Goal: Check status: Check status

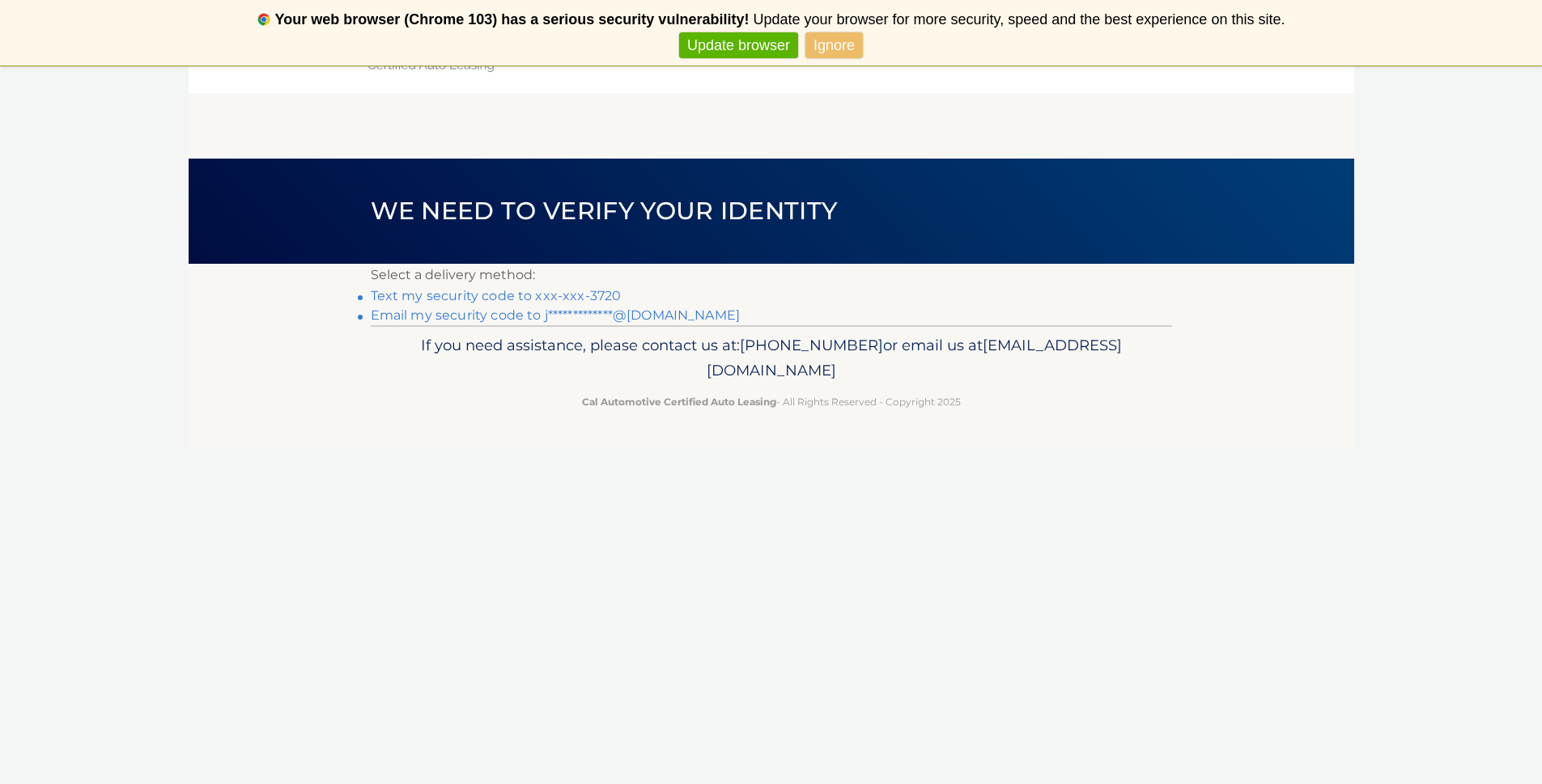
click at [603, 293] on link "Text my security code to xxx-xxx-3720" at bounding box center [495, 295] width 251 height 16
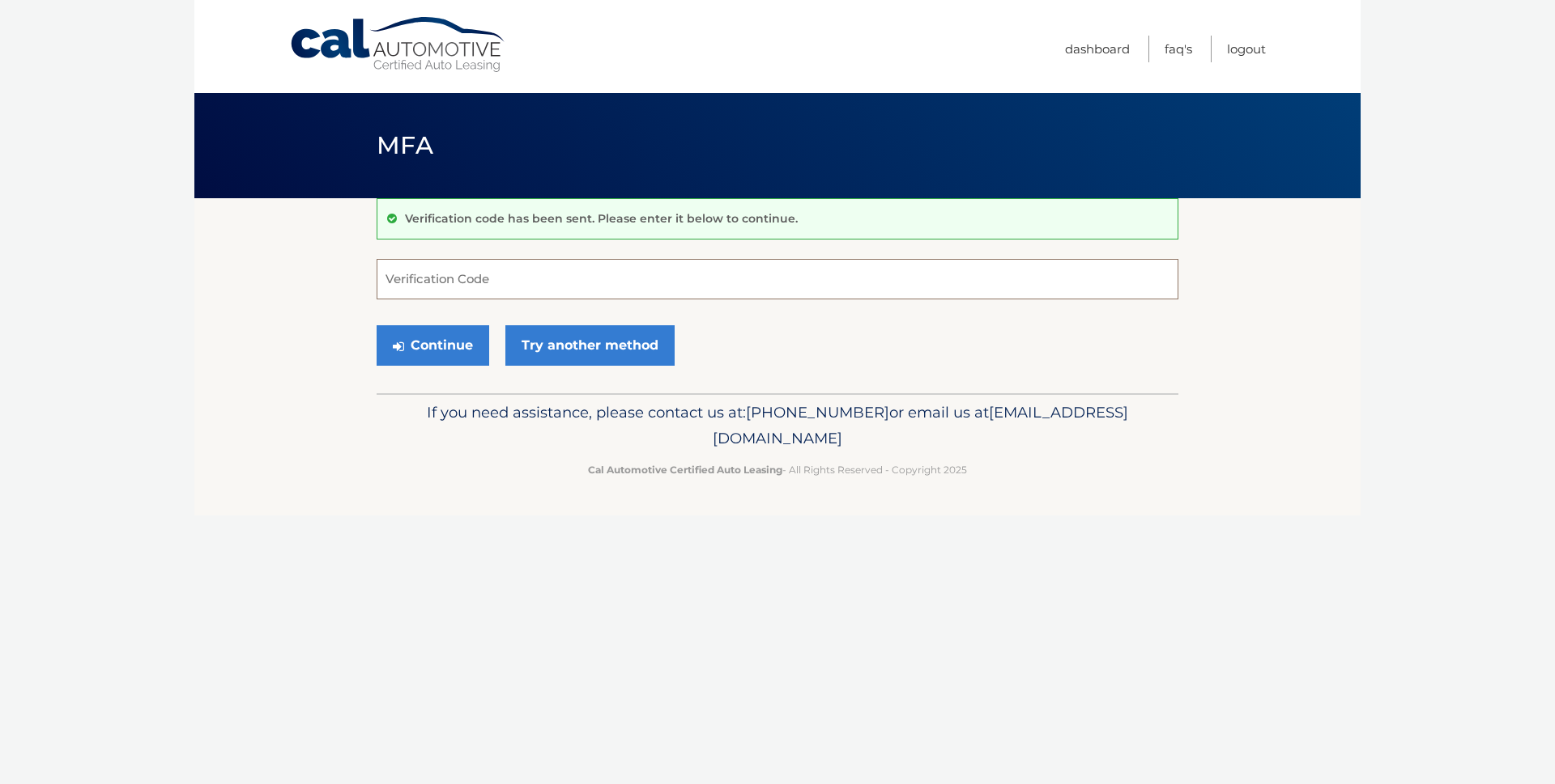
click at [515, 284] on input "Verification Code" at bounding box center [777, 280] width 802 height 41
type input "335551"
click at [443, 339] on button "Continue" at bounding box center [433, 346] width 113 height 41
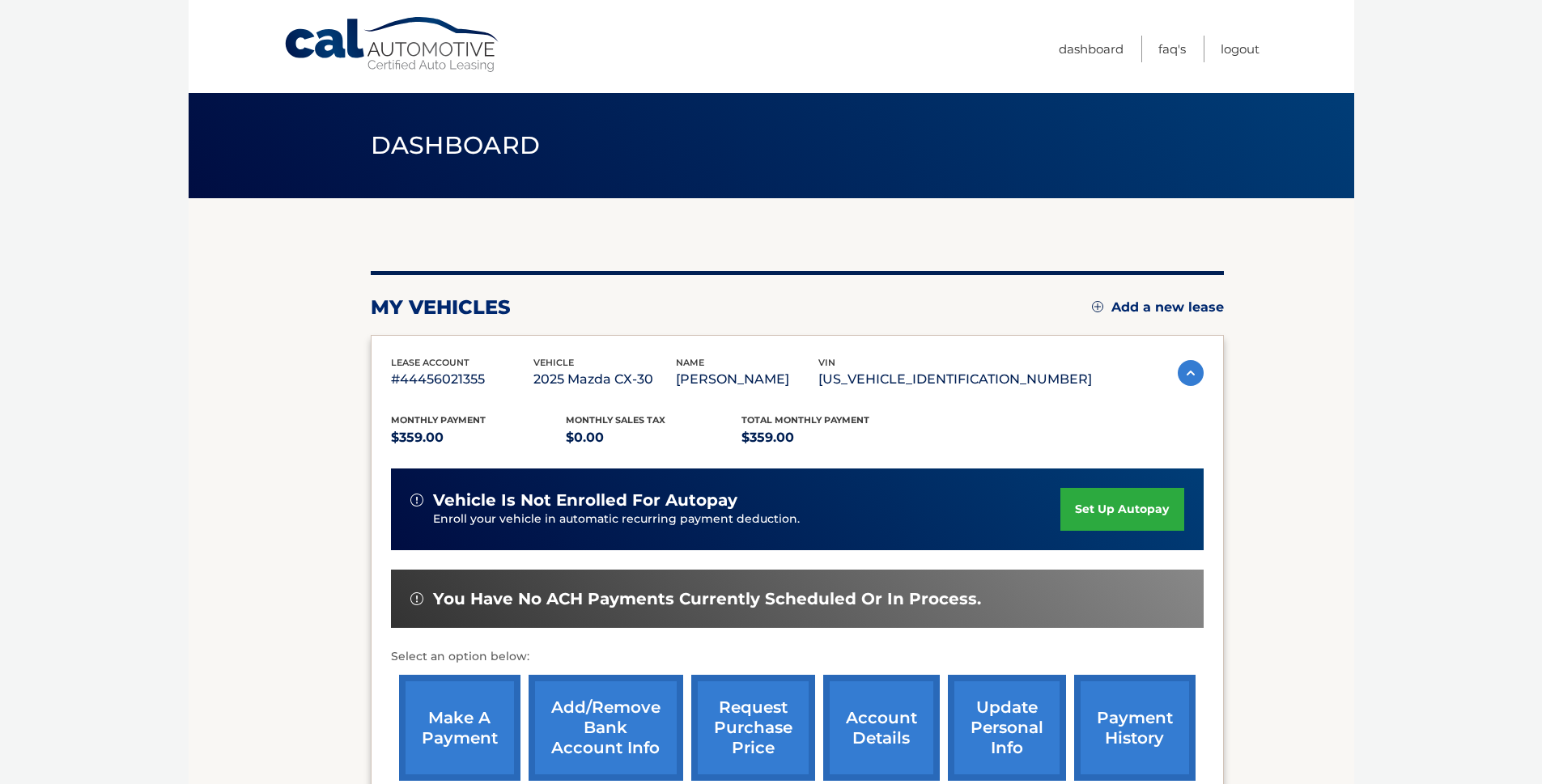
scroll to position [197, 0]
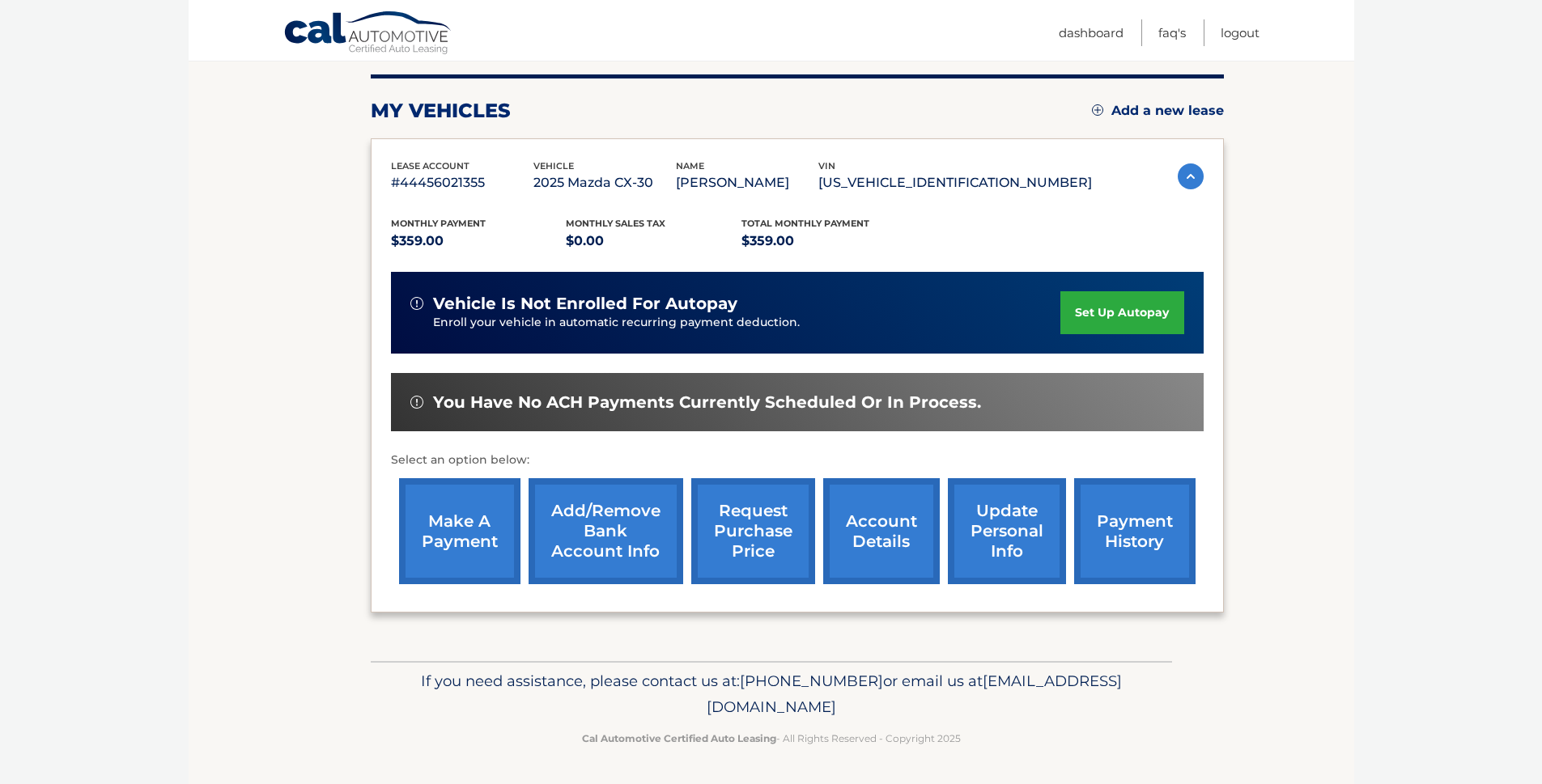
click at [894, 527] on link "account details" at bounding box center [881, 531] width 117 height 106
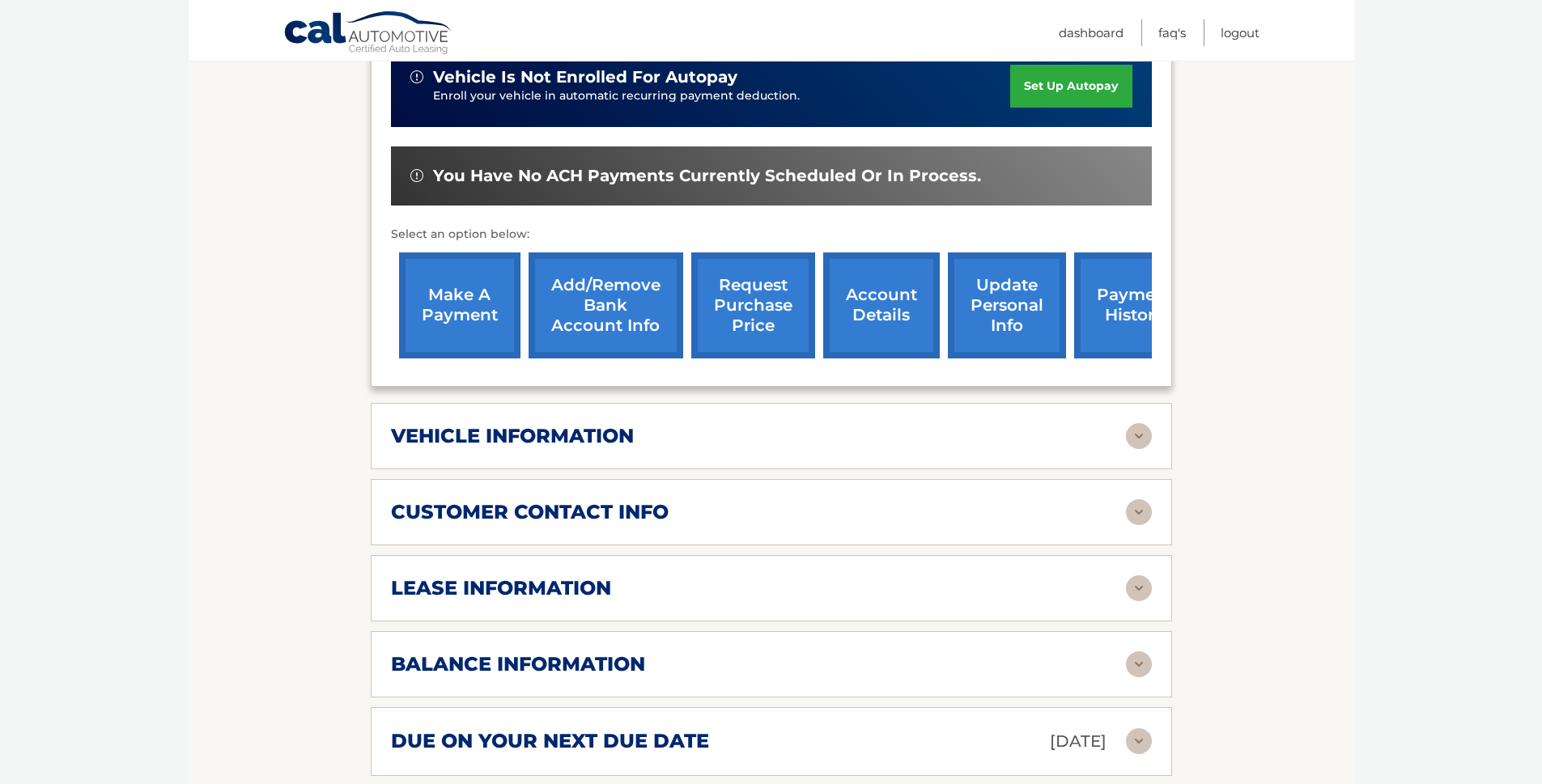
scroll to position [668, 0]
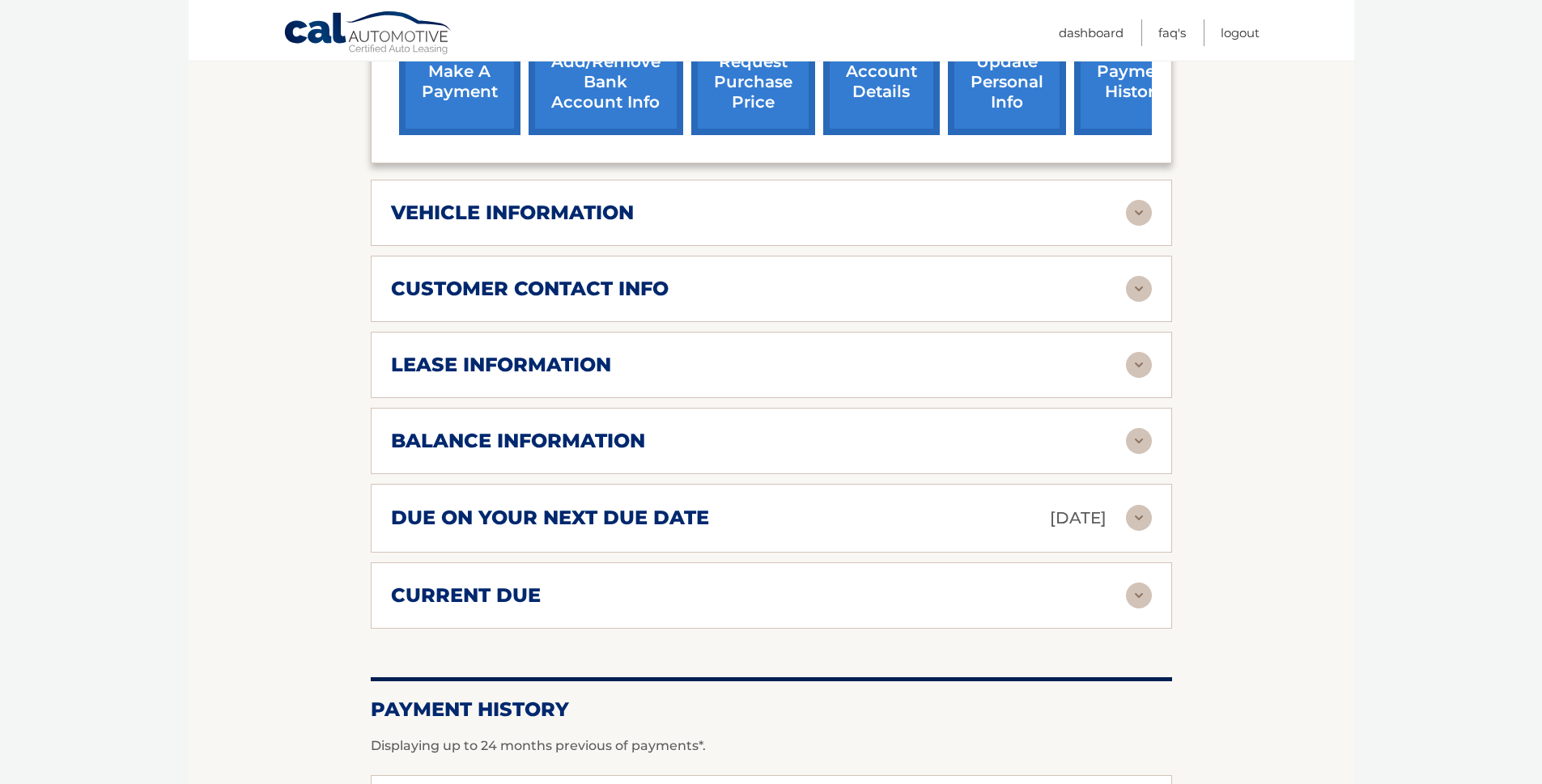
click at [1141, 367] on img at bounding box center [1139, 365] width 26 height 26
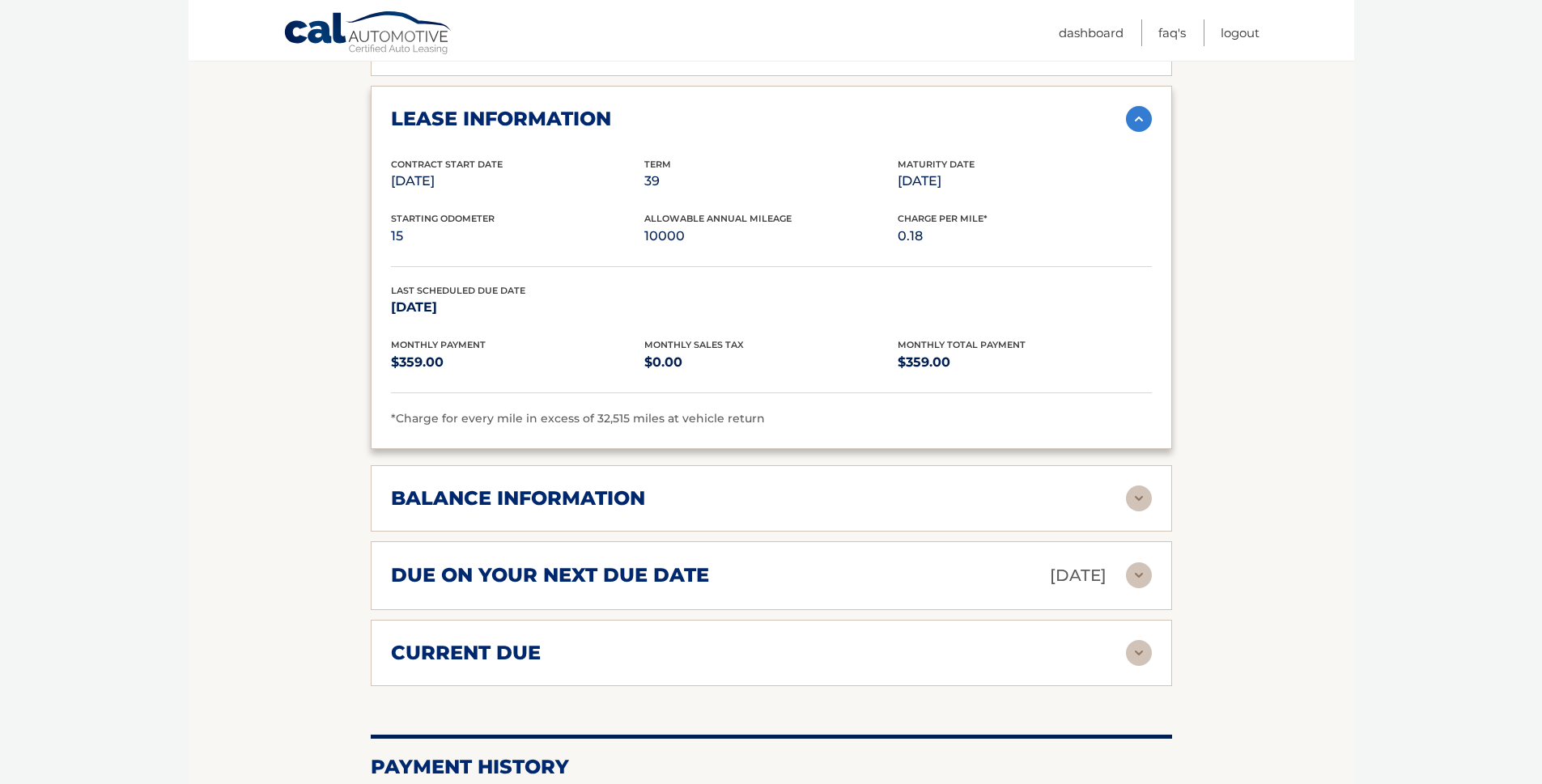
scroll to position [1286, 0]
